Goal: Task Accomplishment & Management: Use online tool/utility

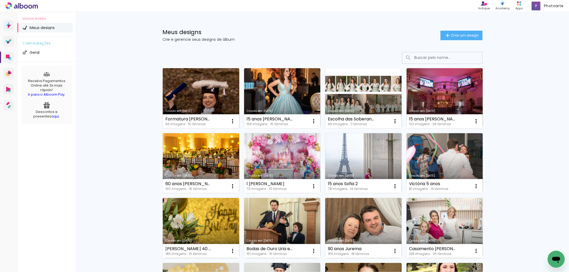
click at [209, 87] on link "Criado em [DATE]" at bounding box center [201, 98] width 77 height 60
